Goal: Check status

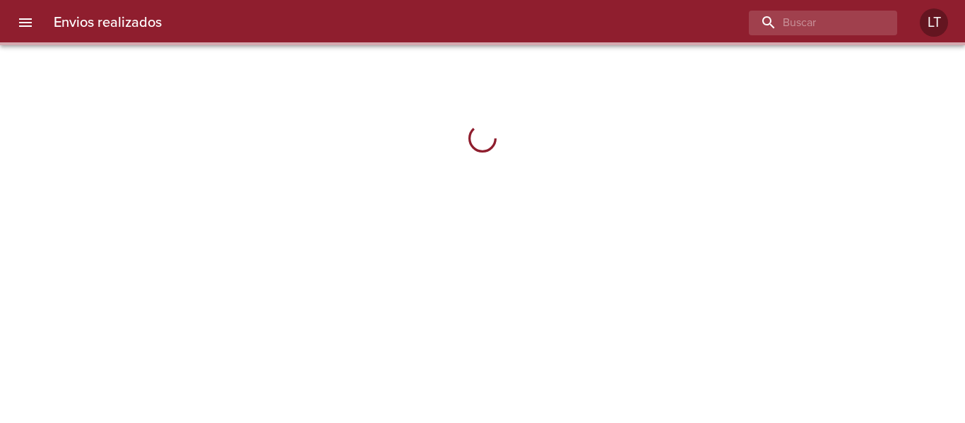
click at [33, 22] on icon "menu" at bounding box center [25, 22] width 17 height 17
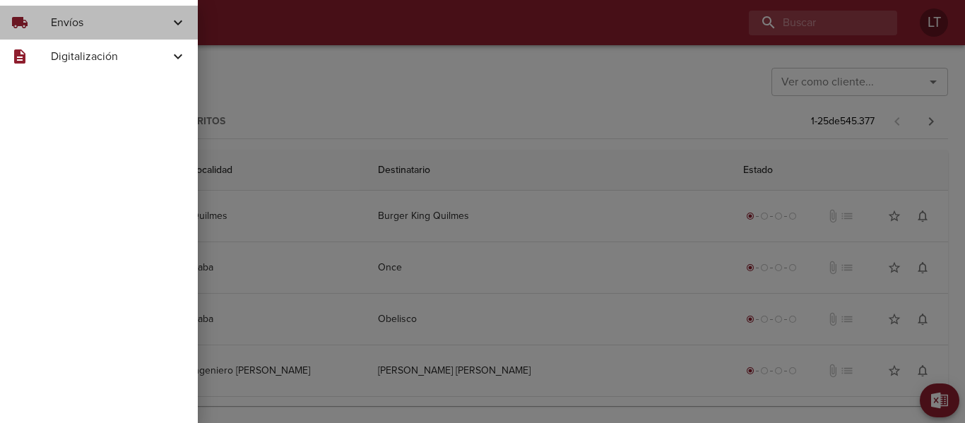
click at [40, 23] on div "local_shipping" at bounding box center [31, 22] width 40 height 17
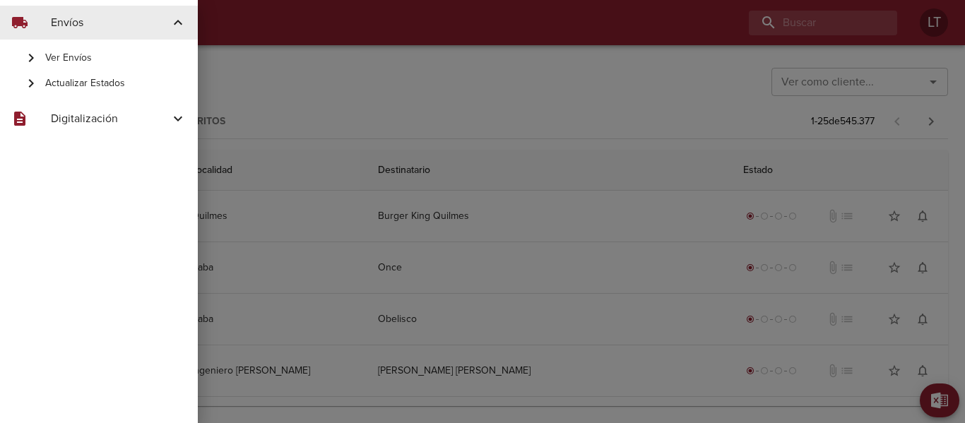
click at [108, 81] on span "Actualizar Estados" at bounding box center [115, 83] width 141 height 14
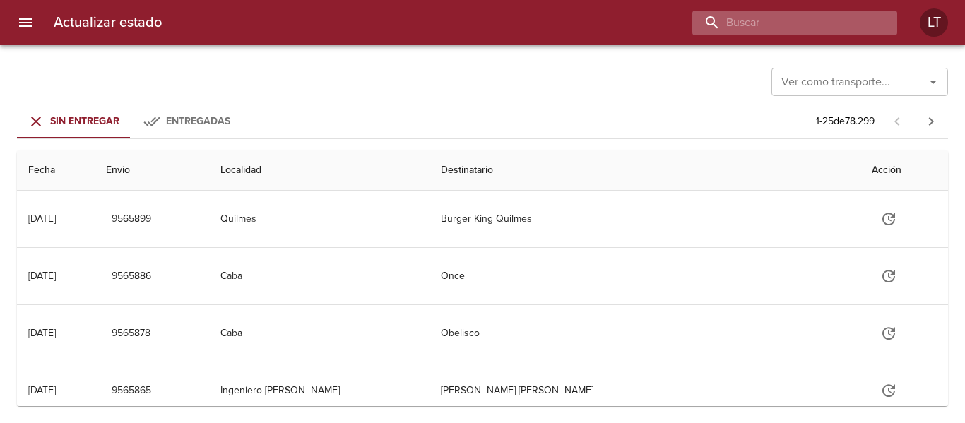
click at [803, 19] on input "buscar" at bounding box center [782, 23] width 181 height 25
type input "9527455"
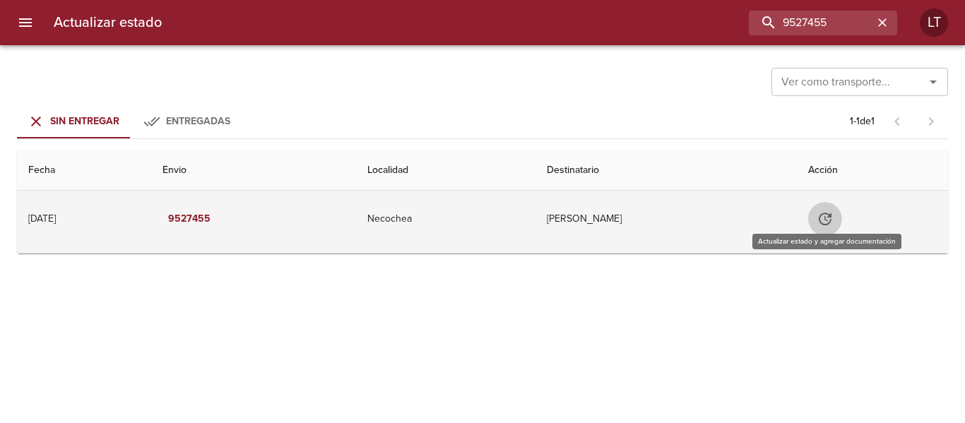
click at [824, 218] on icon "Tabla de envíos del cliente" at bounding box center [824, 218] width 17 height 17
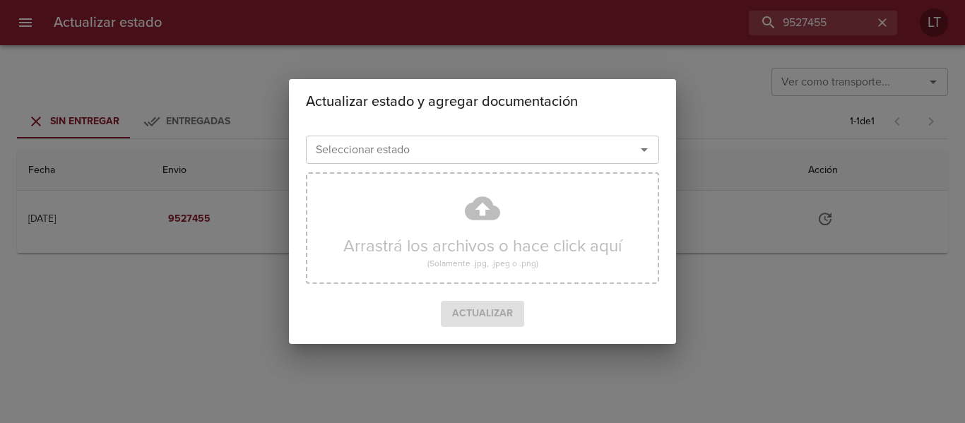
click at [480, 156] on input "Seleccionar estado" at bounding box center [461, 150] width 303 height 20
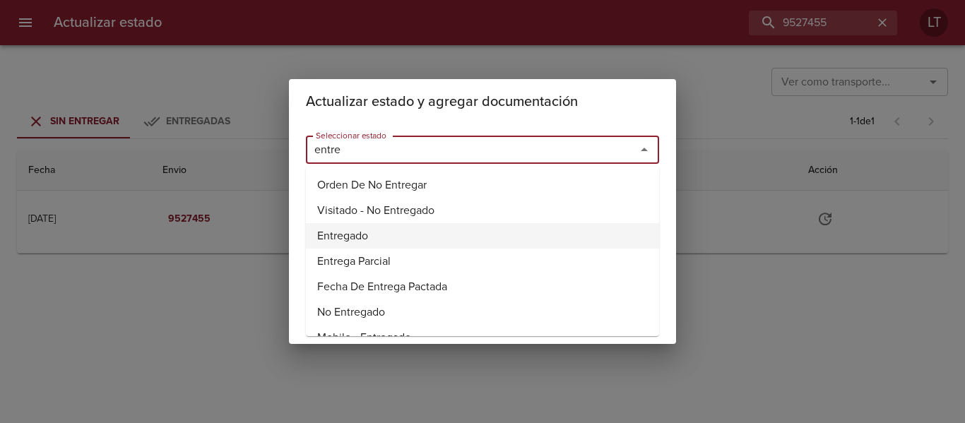
click at [403, 231] on li "Entregado" at bounding box center [482, 235] width 353 height 25
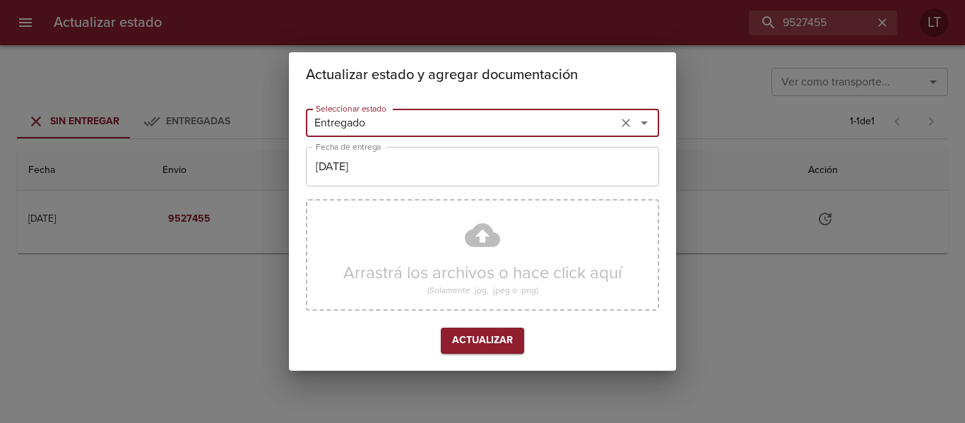
type input "Entregado"
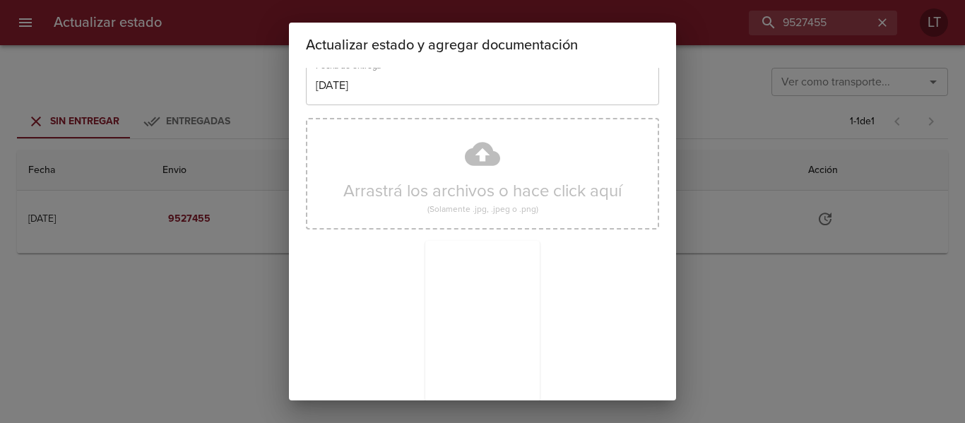
scroll to position [132, 0]
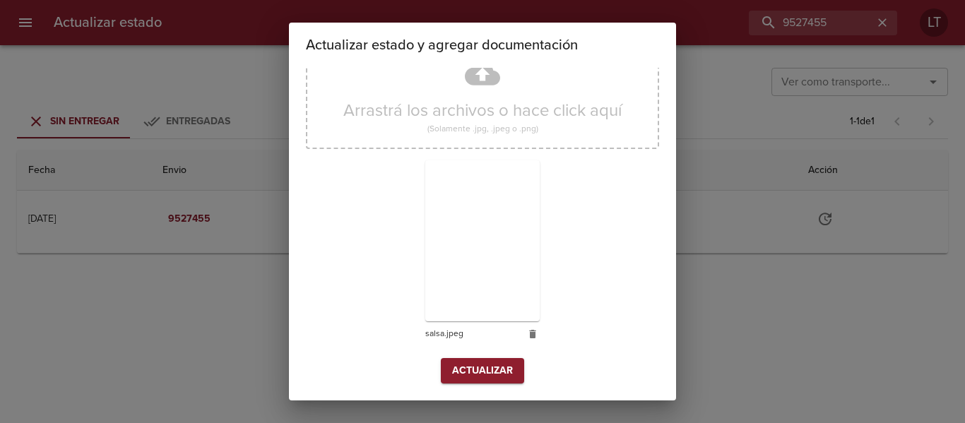
click at [473, 365] on span "Actualizar" at bounding box center [482, 371] width 61 height 18
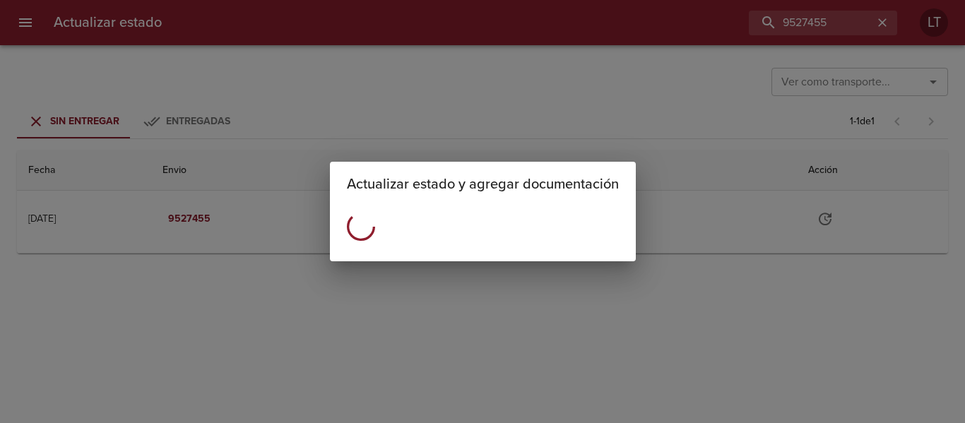
scroll to position [0, 0]
